Goal: Task Accomplishment & Management: Use online tool/utility

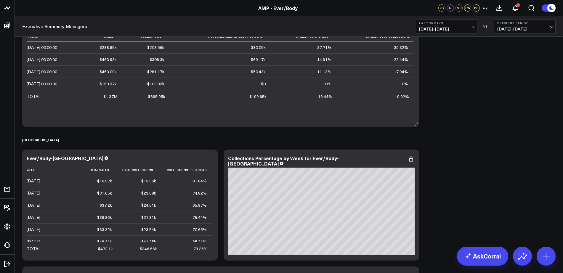
scroll to position [1056, 0]
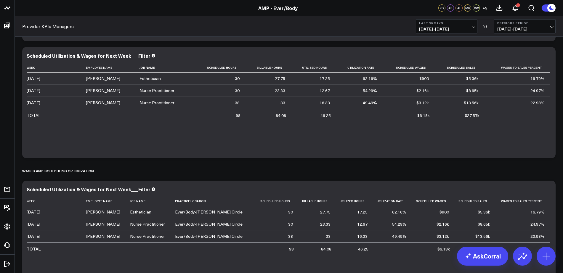
scroll to position [2377, 0]
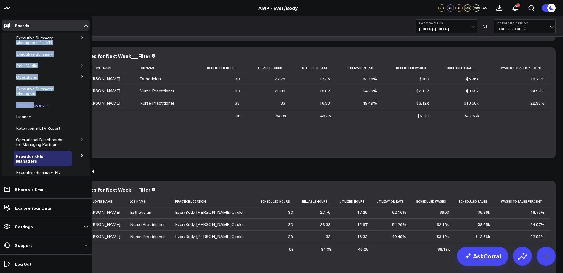
drag, startPoint x: 10, startPoint y: 47, endPoint x: 35, endPoint y: 106, distance: 64.0
click at [35, 106] on ul "Executive Summary Managers FD + KD Archive Executive Summary Paid Media Faceboo…" at bounding box center [46, 138] width 88 height 211
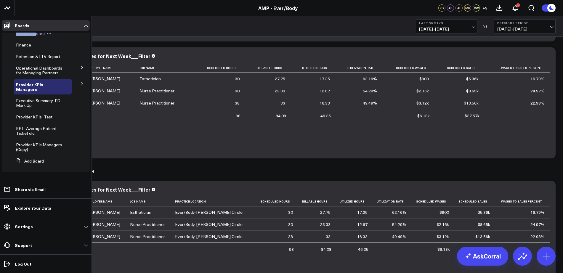
scroll to position [71, 0]
click at [80, 86] on icon at bounding box center [82, 84] width 4 height 4
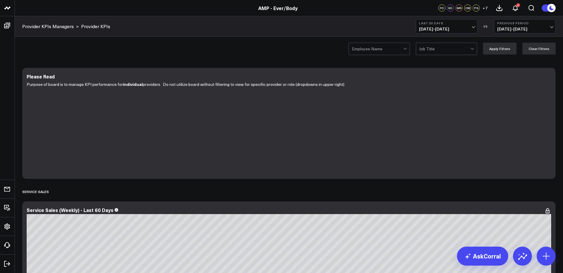
click at [440, 47] on div at bounding box center [444, 49] width 51 height 12
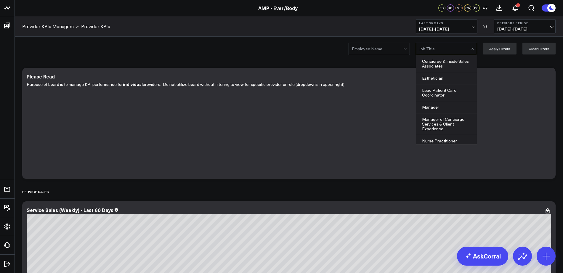
click at [394, 52] on div at bounding box center [377, 49] width 51 height 12
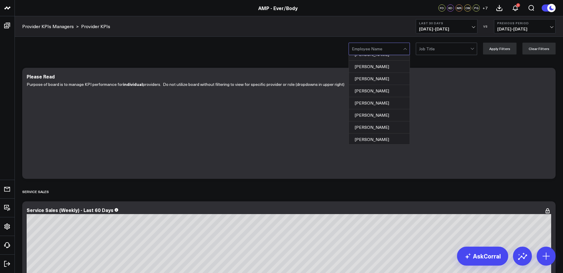
scroll to position [130, 0]
click at [381, 127] on div "[PERSON_NAME]" at bounding box center [379, 125] width 61 height 12
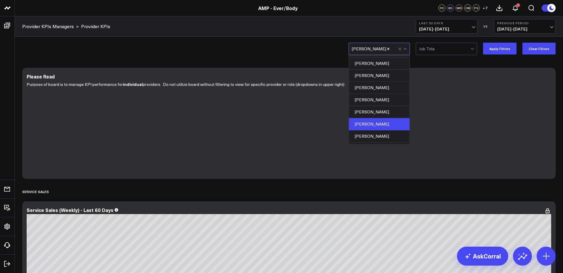
scroll to position [0, 0]
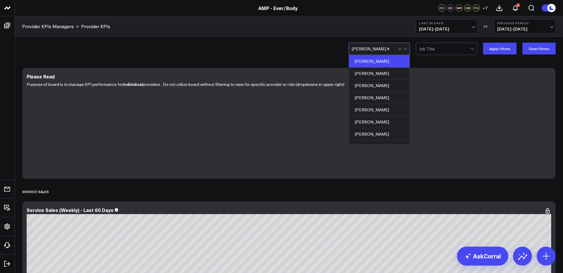
click at [379, 61] on div "[PERSON_NAME]" at bounding box center [379, 61] width 61 height 12
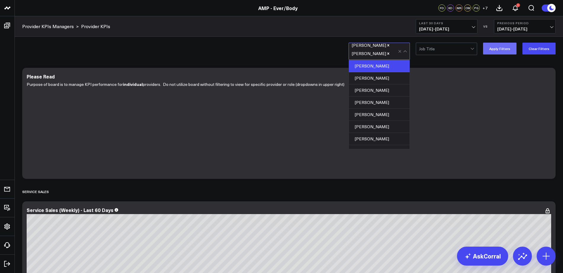
click at [497, 50] on button "Apply Filters" at bounding box center [499, 49] width 33 height 12
